Goal: Task Accomplishment & Management: Complete application form

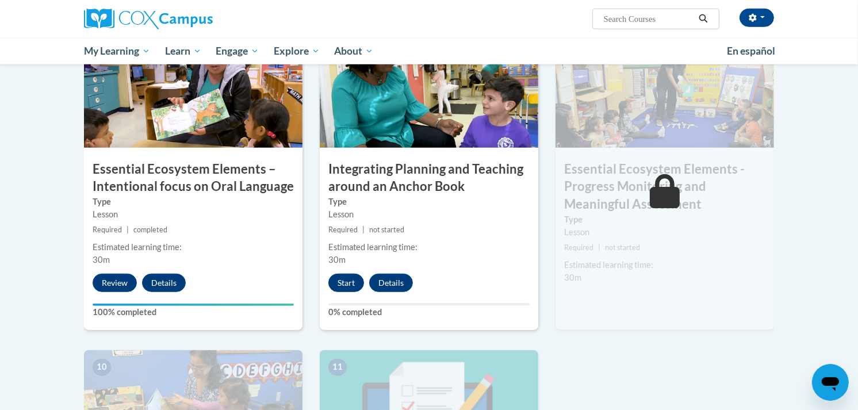
scroll to position [965, 0]
click at [346, 278] on button "Start" at bounding box center [346, 283] width 36 height 18
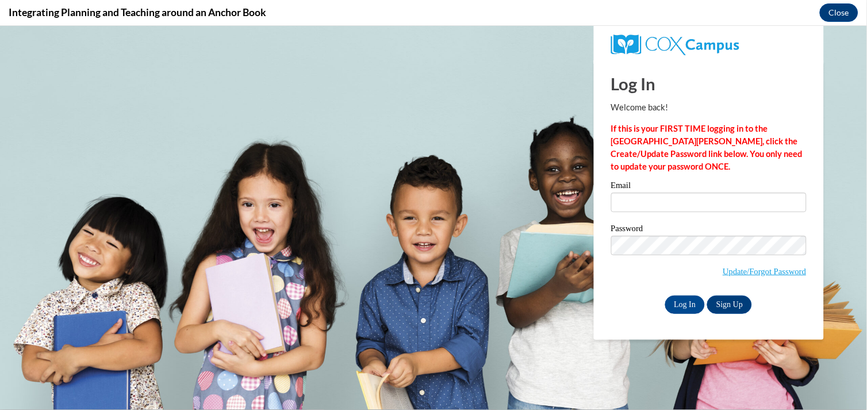
scroll to position [0, 0]
click at [663, 210] on input "Email" at bounding box center [709, 202] width 196 height 20
type input "[EMAIL_ADDRESS][PERSON_NAME][DOMAIN_NAME]"
click at [681, 297] on input "Log In" at bounding box center [686, 304] width 40 height 18
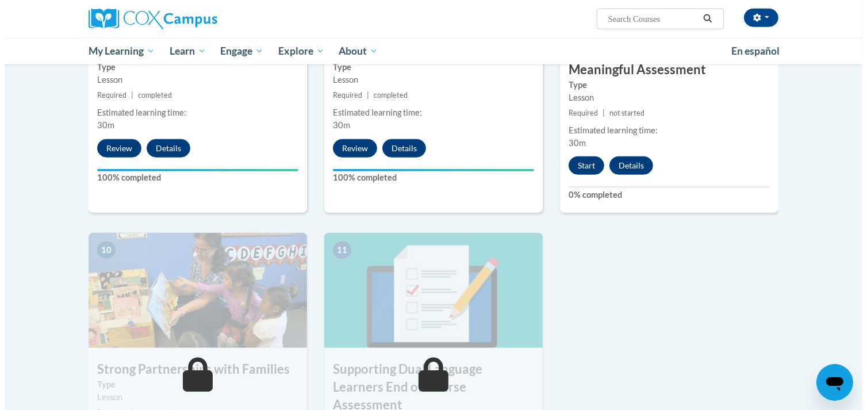
scroll to position [1099, 0]
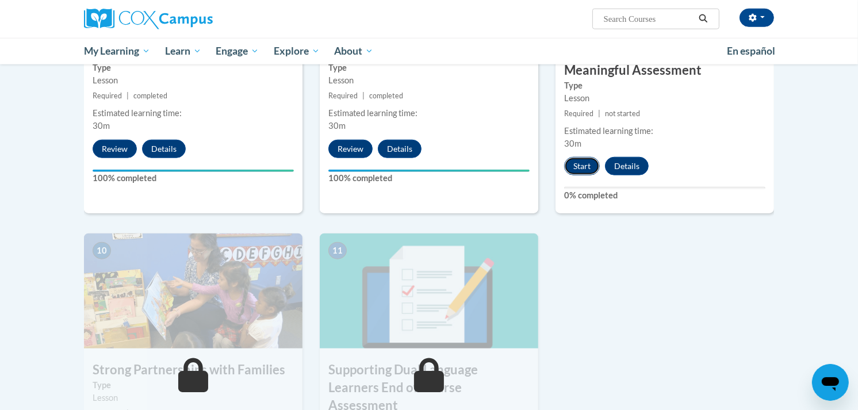
click at [590, 165] on button "Start" at bounding box center [582, 166] width 36 height 18
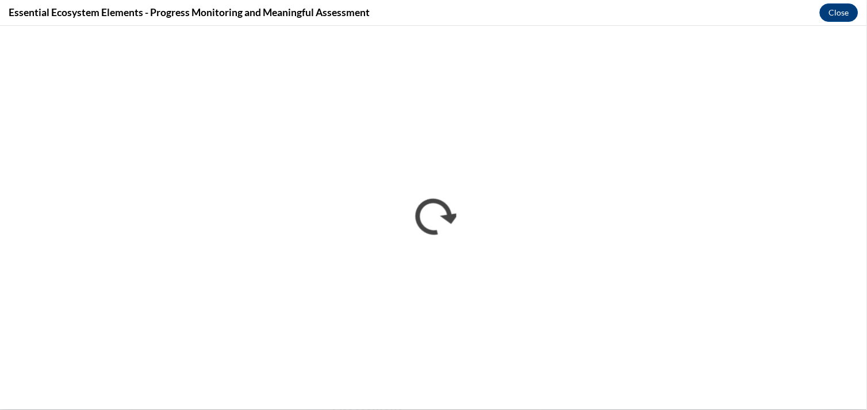
scroll to position [0, 0]
